Goal: Information Seeking & Learning: Learn about a topic

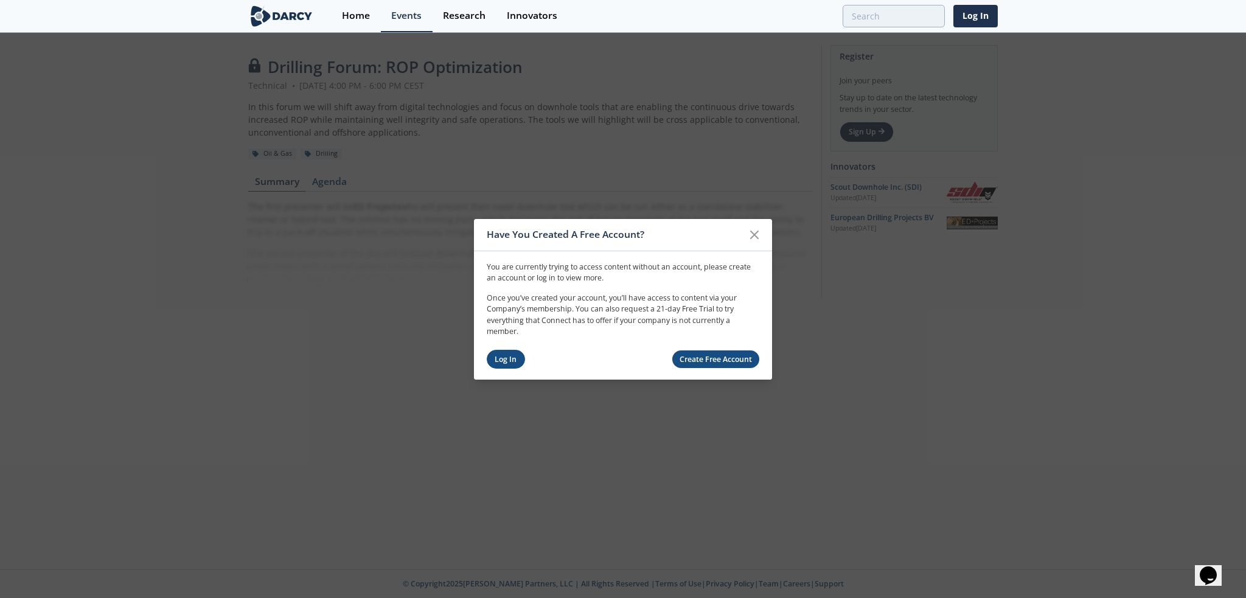
click at [516, 357] on link "Log In" at bounding box center [506, 359] width 38 height 19
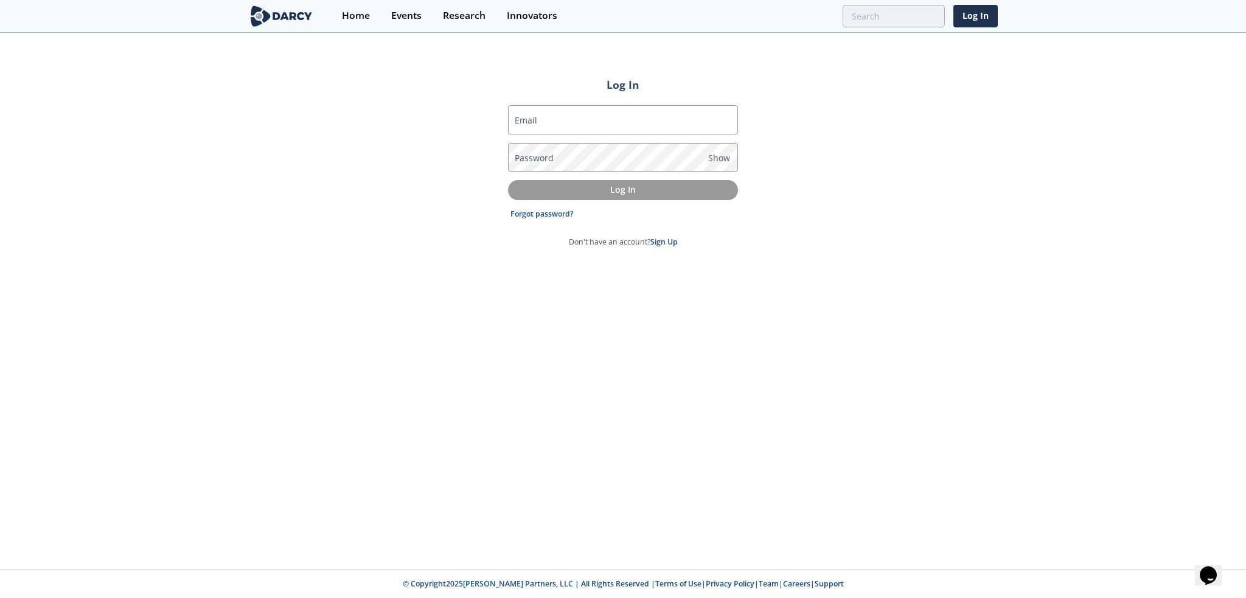
type input "[EMAIL_ADDRESS][DOMAIN_NAME]"
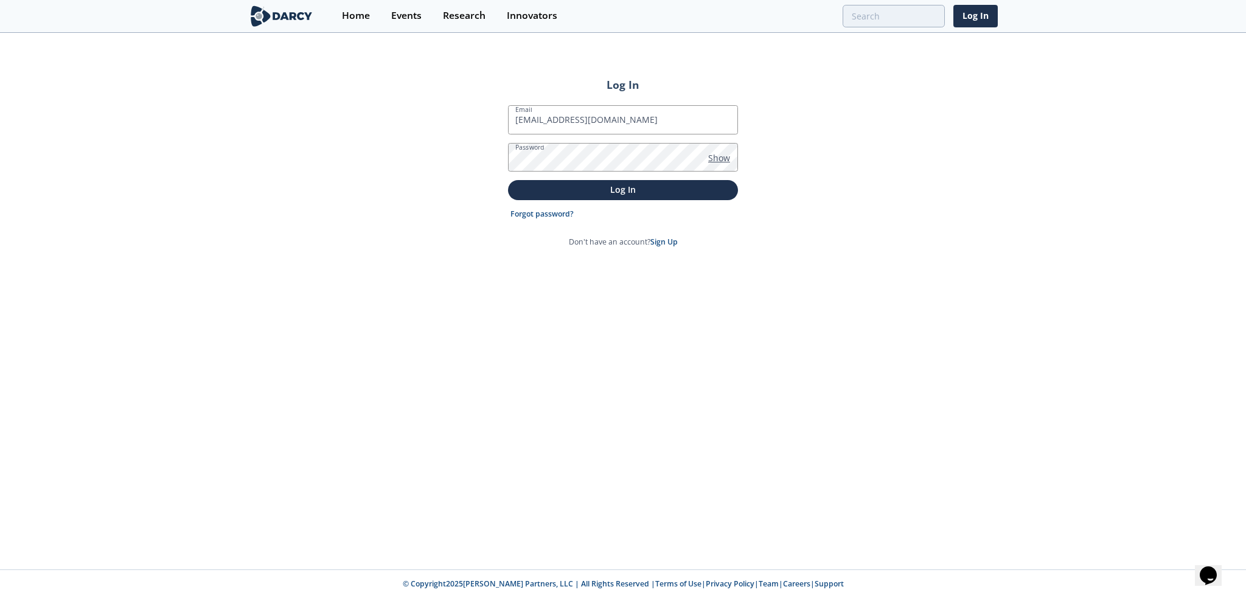
click at [728, 155] on span "Show" at bounding box center [719, 157] width 22 height 13
click at [657, 185] on p "Log In" at bounding box center [622, 189] width 213 height 13
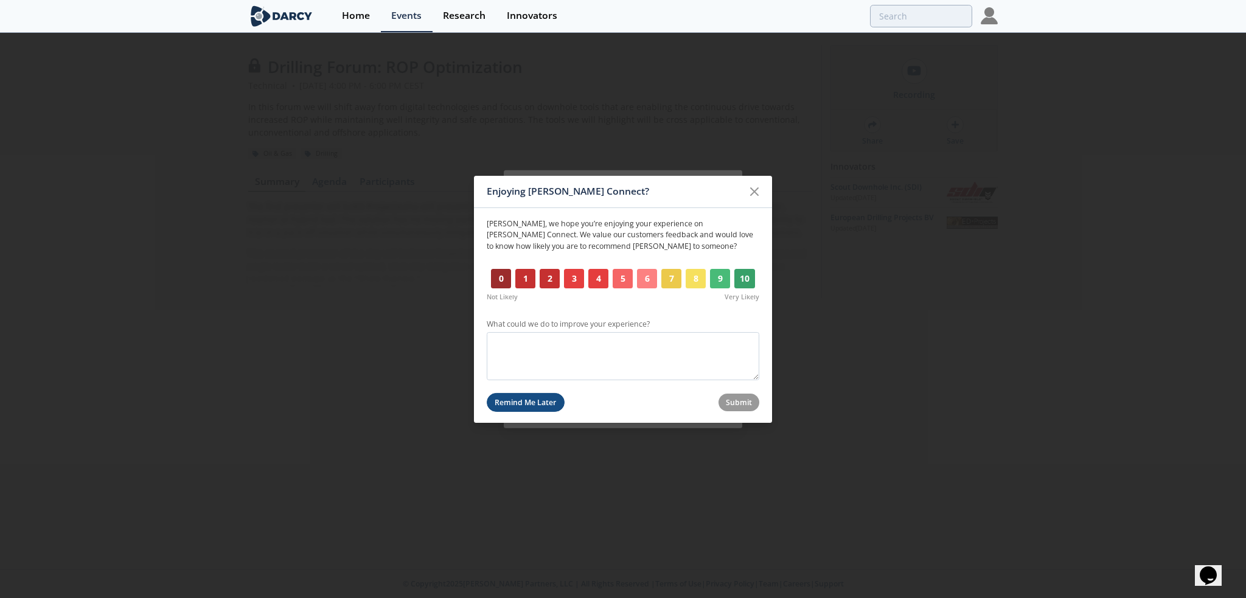
click at [540, 401] on button "Remind Me Later" at bounding box center [526, 402] width 78 height 19
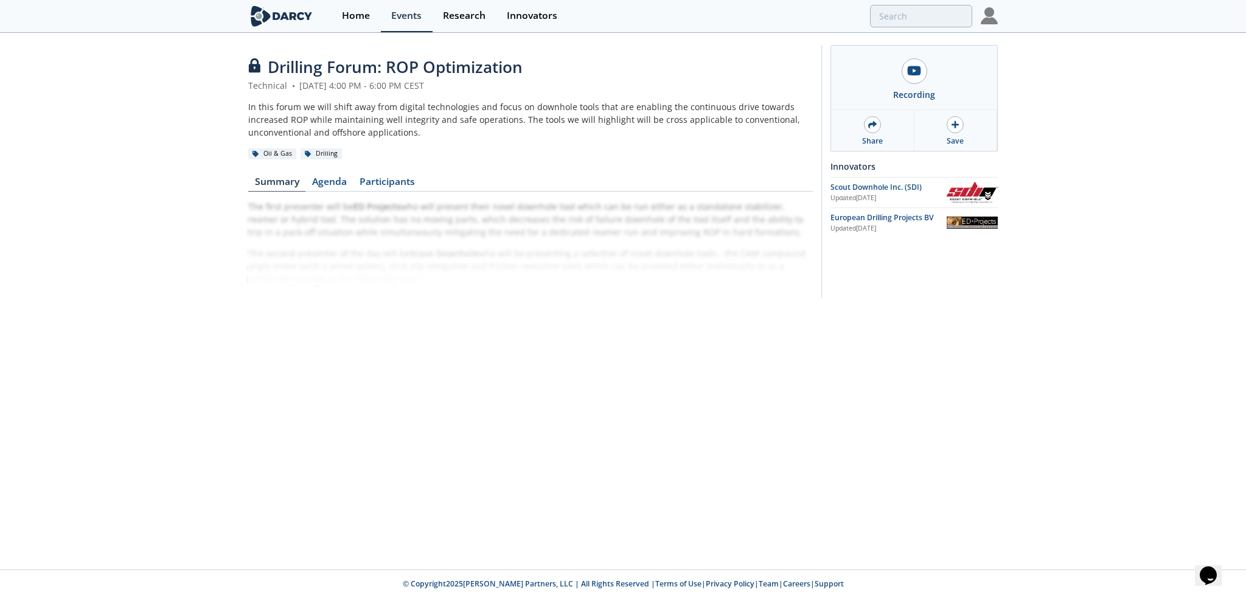
click at [985, 16] on img at bounding box center [989, 15] width 17 height 17
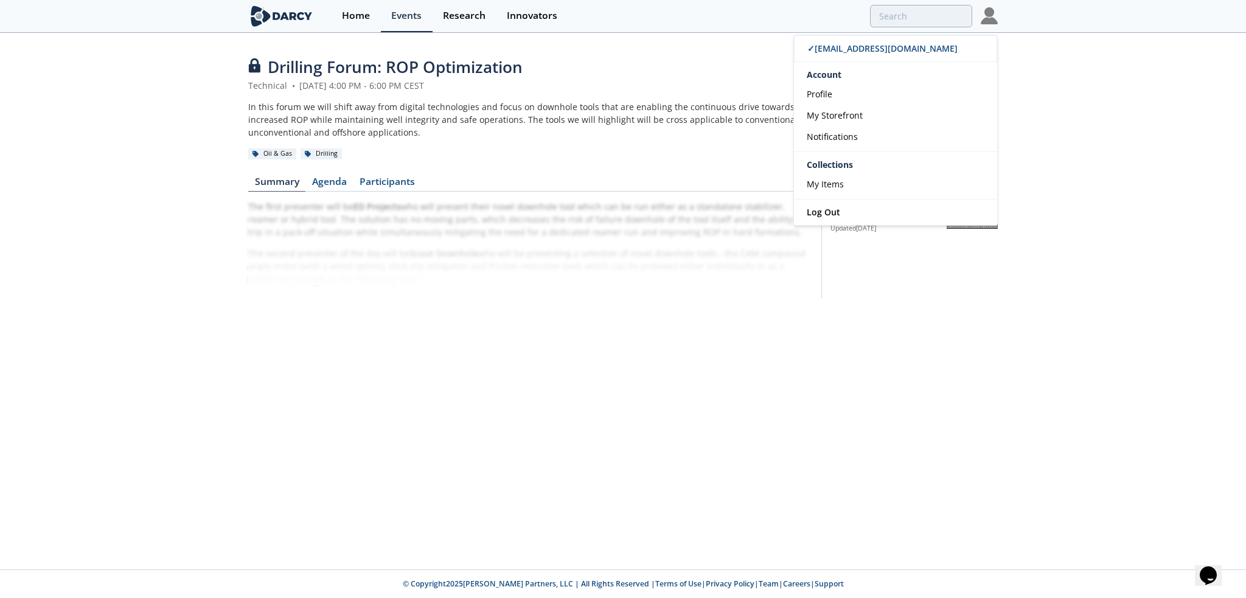
click at [834, 75] on div "Account" at bounding box center [895, 72] width 203 height 21
click at [827, 89] on span "Profile" at bounding box center [820, 94] width 26 height 12
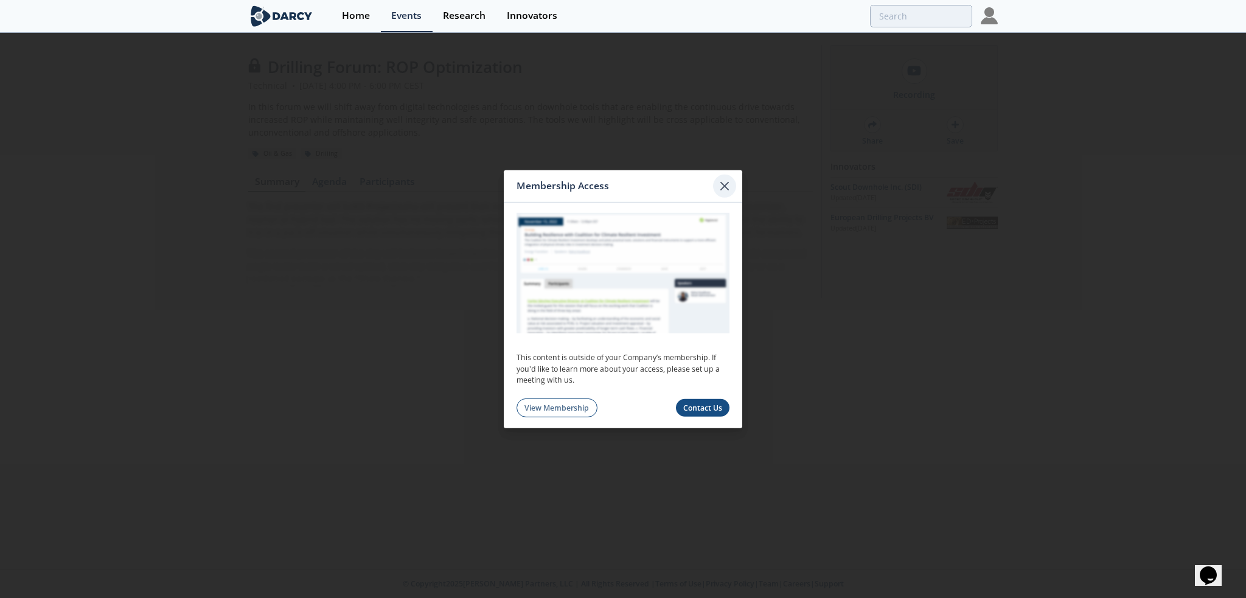
click at [728, 184] on icon at bounding box center [724, 185] width 15 height 15
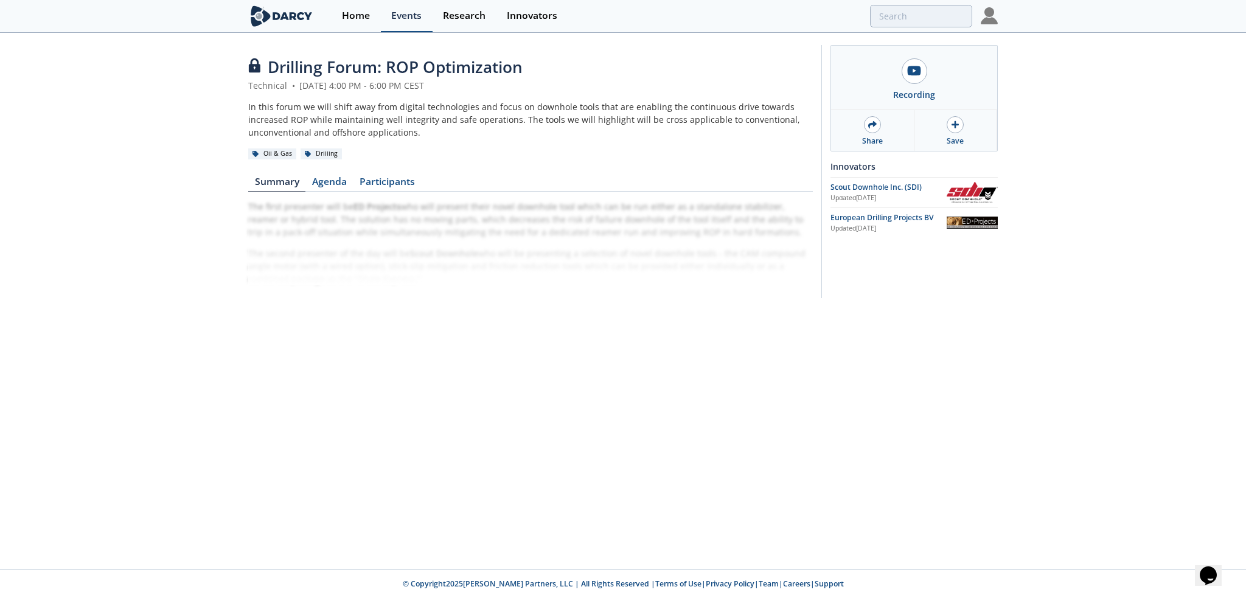
click at [397, 14] on div "Events" at bounding box center [406, 16] width 30 height 10
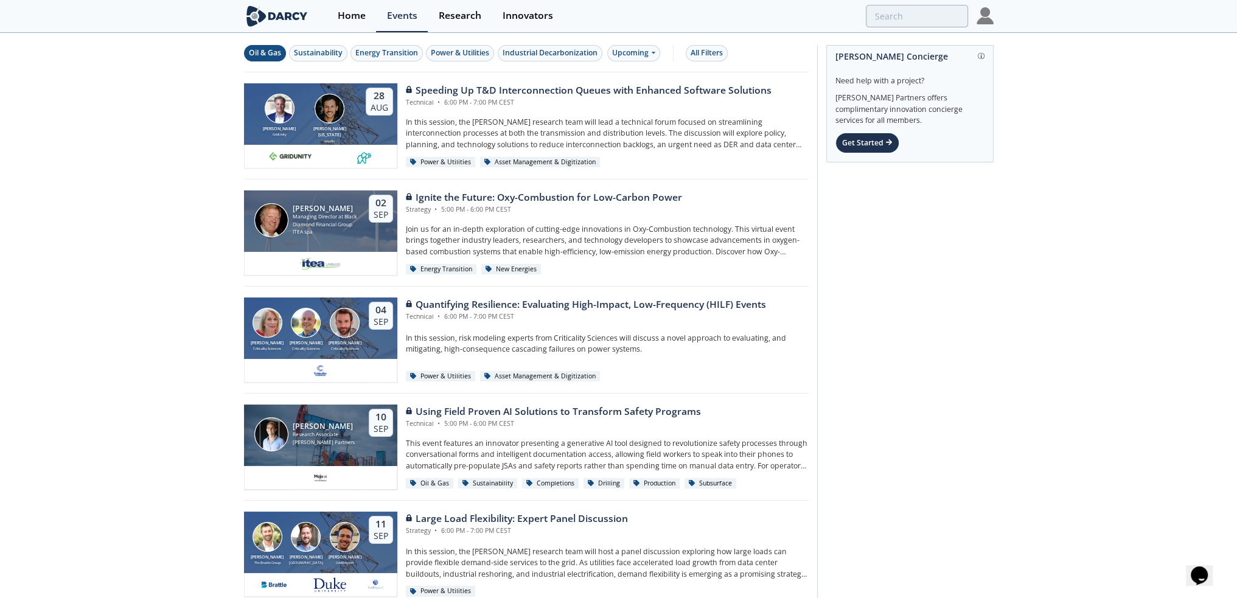
click at [263, 52] on div "Oil & Gas" at bounding box center [265, 52] width 32 height 11
